Goal: Transaction & Acquisition: Download file/media

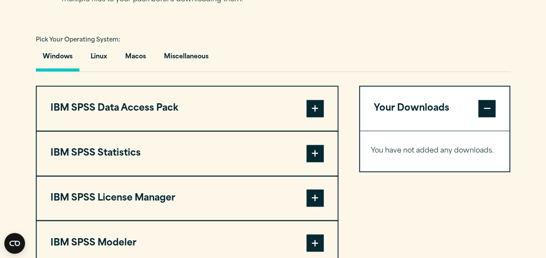
scroll to position [622, 0]
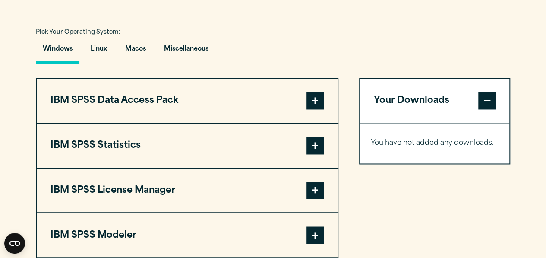
click at [139, 145] on button "IBM SPSS Statistics" at bounding box center [187, 146] width 301 height 44
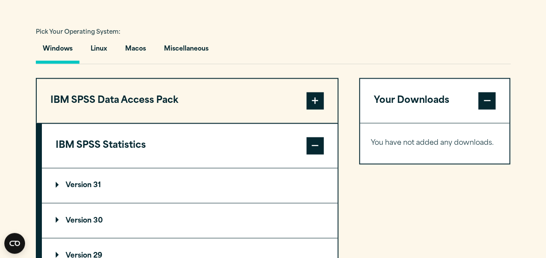
click at [105, 219] on summary "Version 30" at bounding box center [190, 220] width 296 height 35
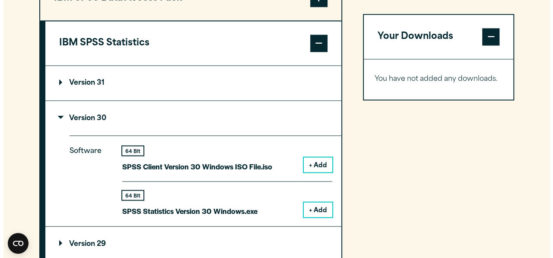
scroll to position [725, 0]
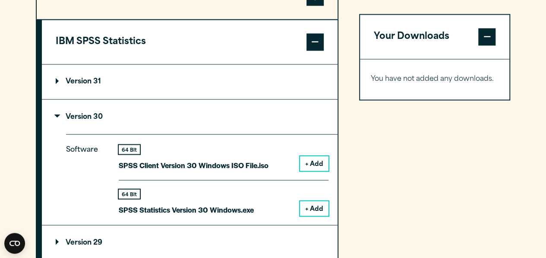
click at [248, 210] on p "SPSS Statistics Version 30 Windows.exe" at bounding box center [186, 209] width 135 height 13
click at [310, 209] on button "+ Add" at bounding box center [314, 208] width 29 height 15
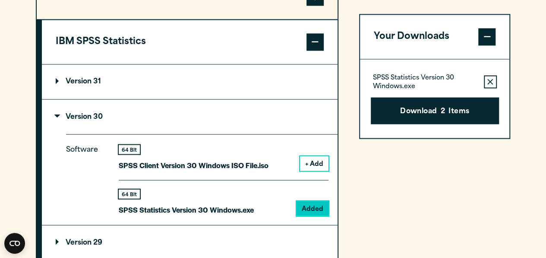
click at [489, 35] on span at bounding box center [486, 36] width 17 height 17
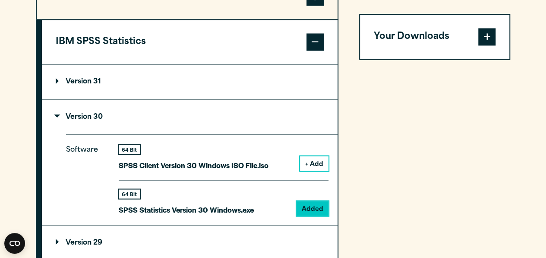
click at [163, 79] on summary "Version 31" at bounding box center [190, 81] width 296 height 35
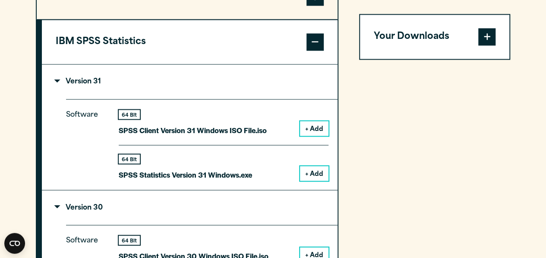
click at [83, 80] on p "Version 31" at bounding box center [78, 81] width 45 height 7
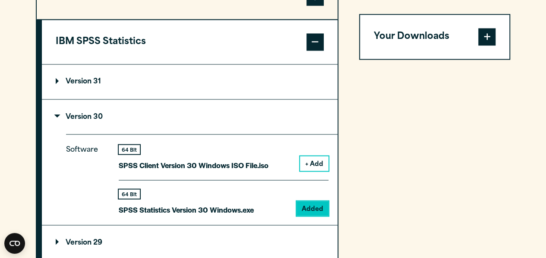
click at [89, 146] on p "Software" at bounding box center [85, 175] width 39 height 65
click at [485, 41] on span at bounding box center [486, 36] width 17 height 17
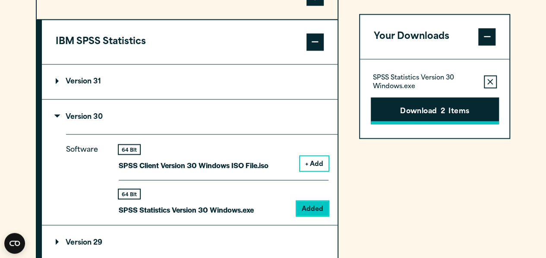
click at [443, 110] on span "2" at bounding box center [443, 111] width 4 height 11
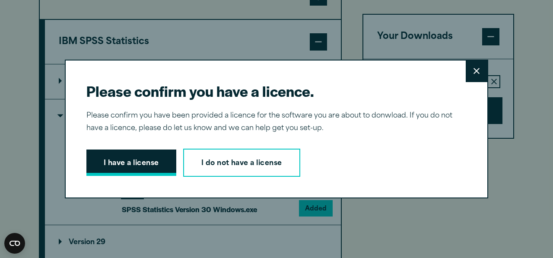
click at [124, 163] on button "I have a license" at bounding box center [131, 162] width 90 height 27
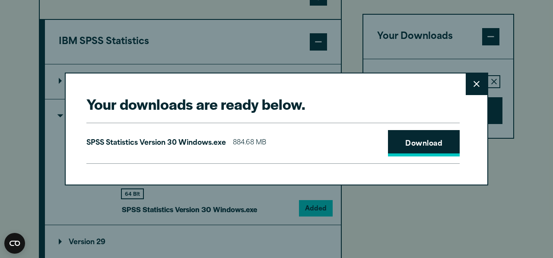
click at [427, 142] on link "Download" at bounding box center [424, 143] width 72 height 27
